Goal: Find contact information: Find contact information

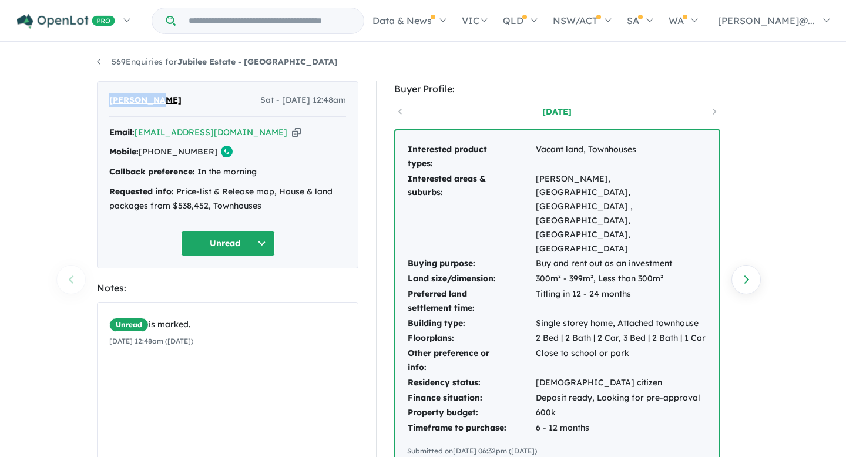
drag, startPoint x: 107, startPoint y: 98, endPoint x: 153, endPoint y: 103, distance: 46.2
click at [153, 103] on div "[PERSON_NAME] Sat - [DATE] 12:48am Email: [EMAIL_ADDRESS][DOMAIN_NAME] Copied! …" at bounding box center [228, 174] width 262 height 187
copy span "[PERSON_NAME]"
drag, startPoint x: 201, startPoint y: 101, endPoint x: 157, endPoint y: 99, distance: 44.1
click at [157, 99] on div "[PERSON_NAME] Sat - [DATE] 12:48am" at bounding box center [227, 105] width 237 height 24
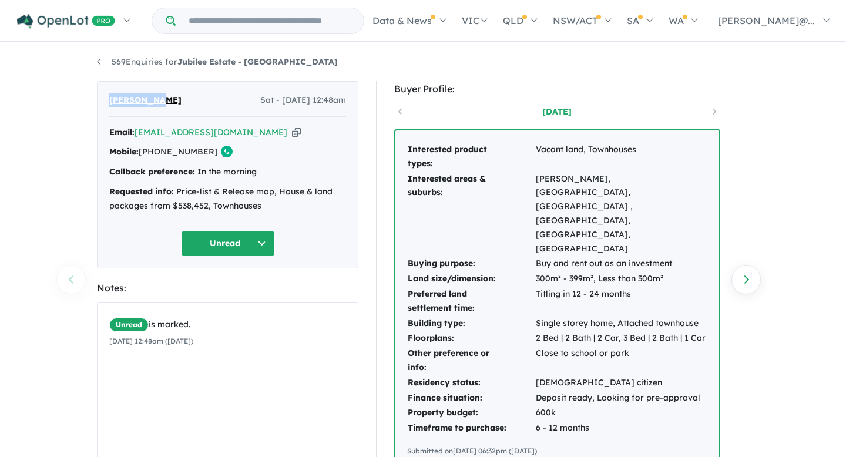
copy span "Carganilla"
click at [292, 135] on icon "button" at bounding box center [296, 132] width 9 height 12
copy span "Carganilla"
drag, startPoint x: 203, startPoint y: 156, endPoint x: 158, endPoint y: 158, distance: 44.7
click at [158, 158] on div "Mobile: [PHONE_NUMBER] Copied!" at bounding box center [227, 152] width 237 height 14
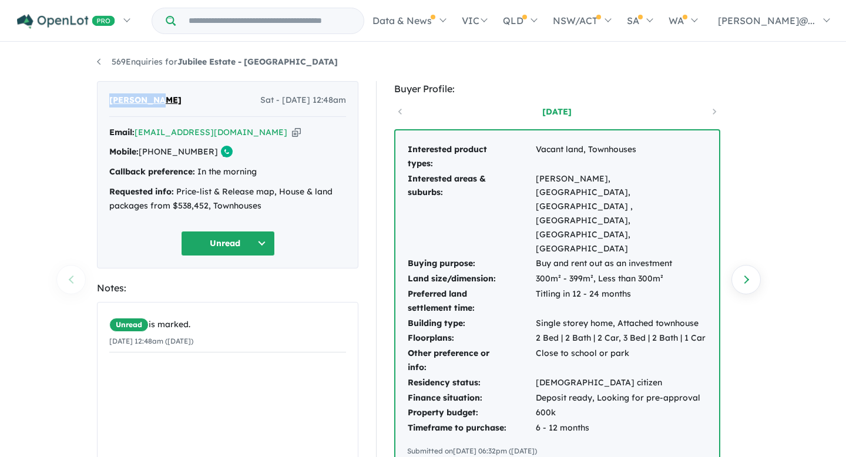
copy link "402 775 851"
